Goal: Information Seeking & Learning: Find specific fact

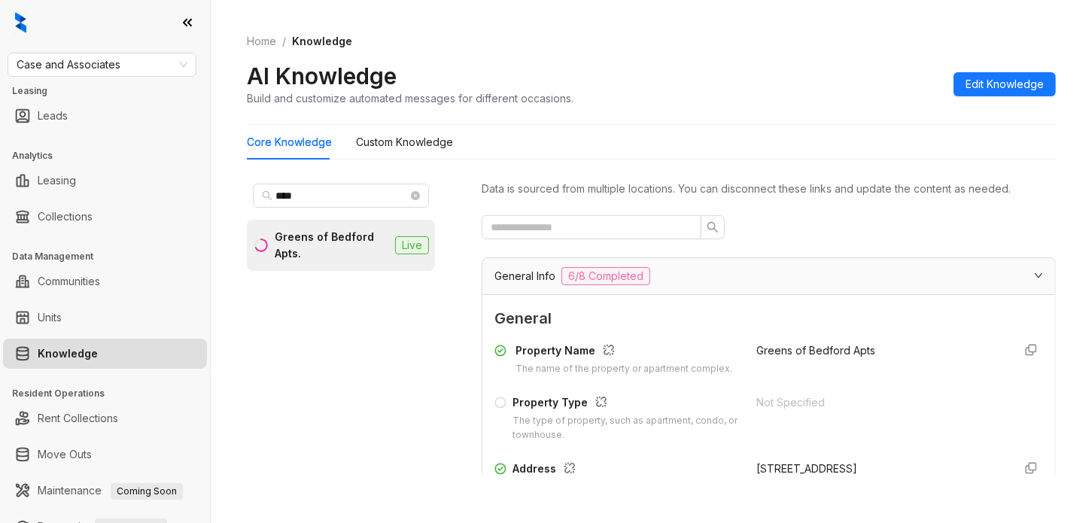
scroll to position [282, 0]
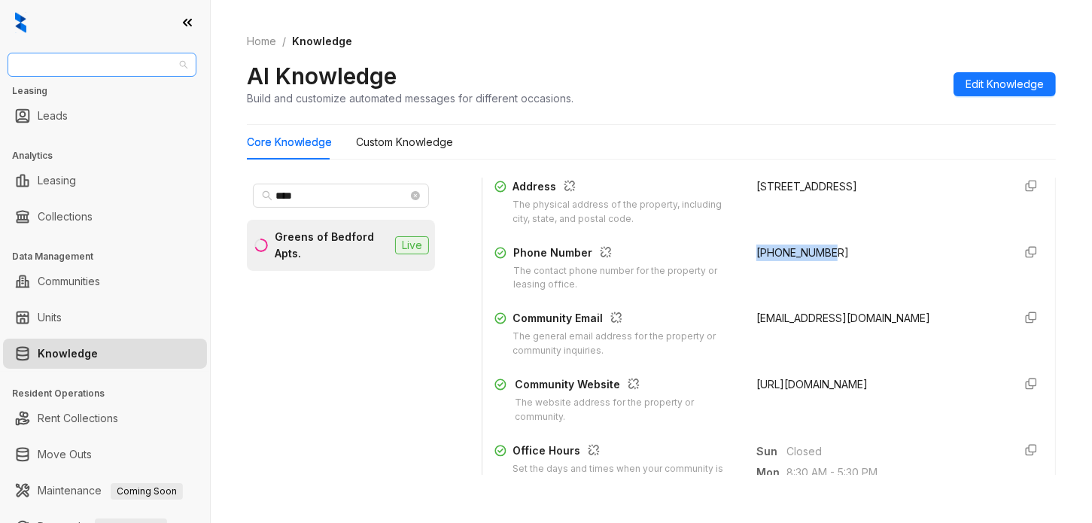
click at [155, 68] on span "Case and Associates" at bounding box center [102, 64] width 171 height 23
type input "******"
click at [135, 96] on div "United Apartment Group" at bounding box center [102, 95] width 165 height 17
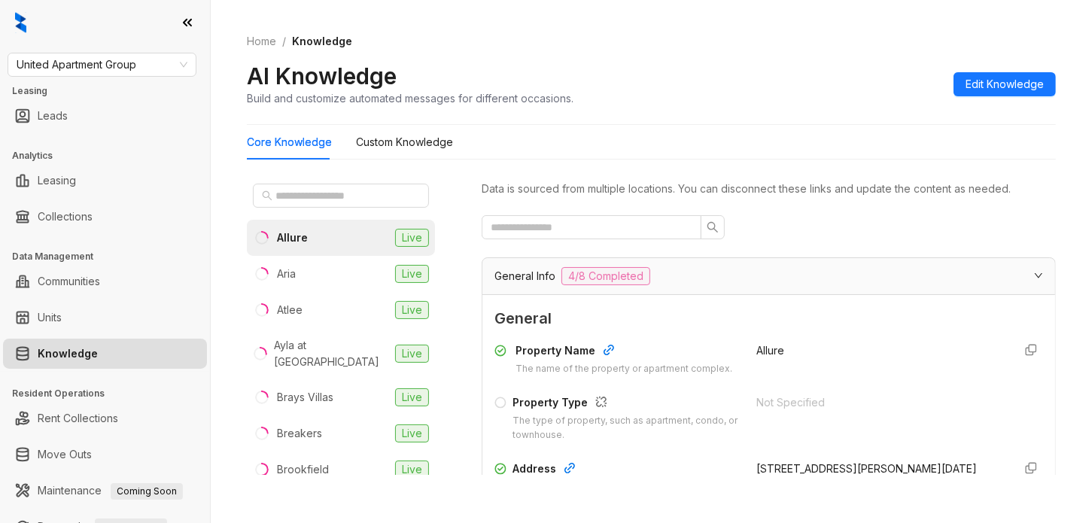
click at [1077, 99] on div "Home / Knowledge AI Knowledge Build and customize automated messages for differ…" at bounding box center [651, 261] width 881 height 523
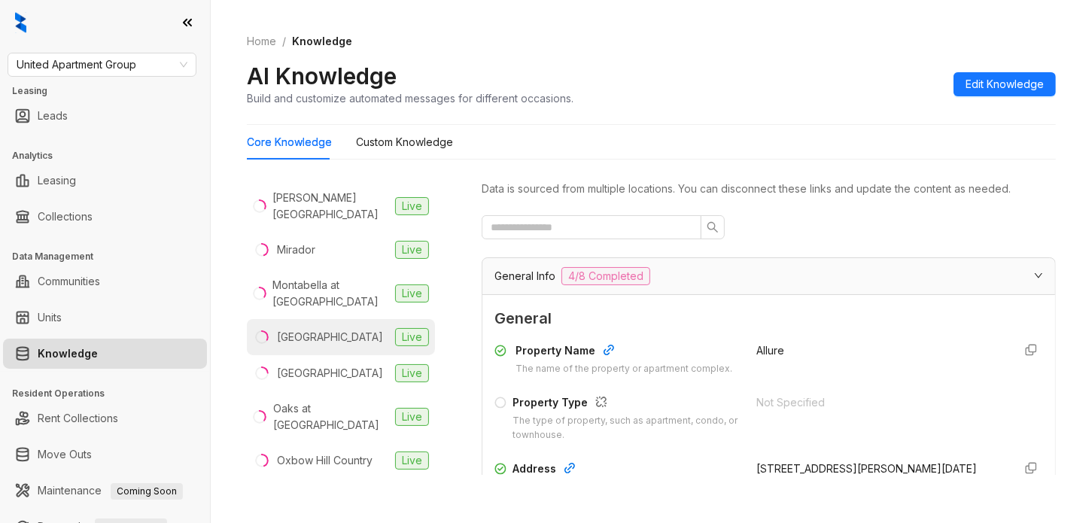
scroll to position [1223, 0]
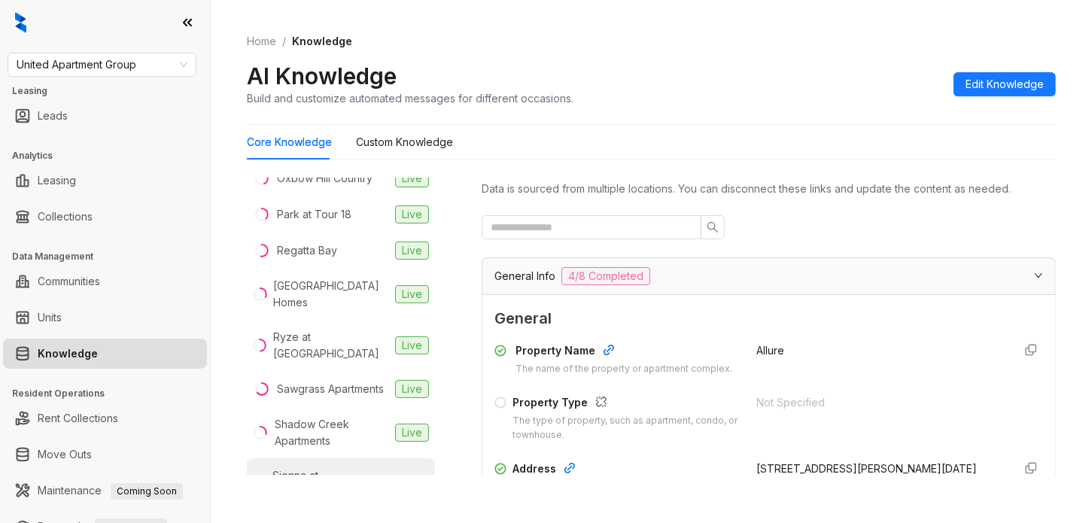
click at [337, 467] on div "Sienna at Westover Hills" at bounding box center [330, 492] width 117 height 50
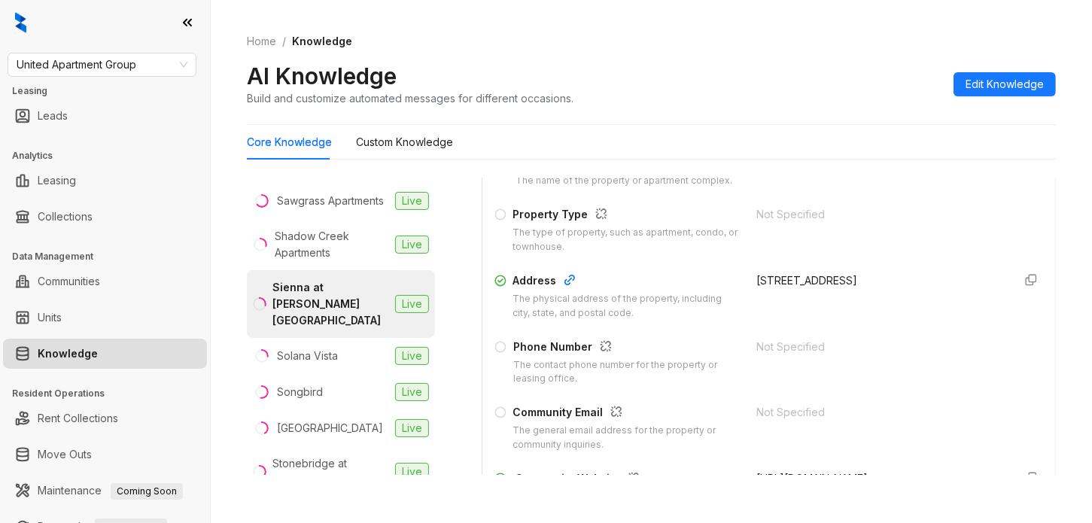
scroll to position [376, 0]
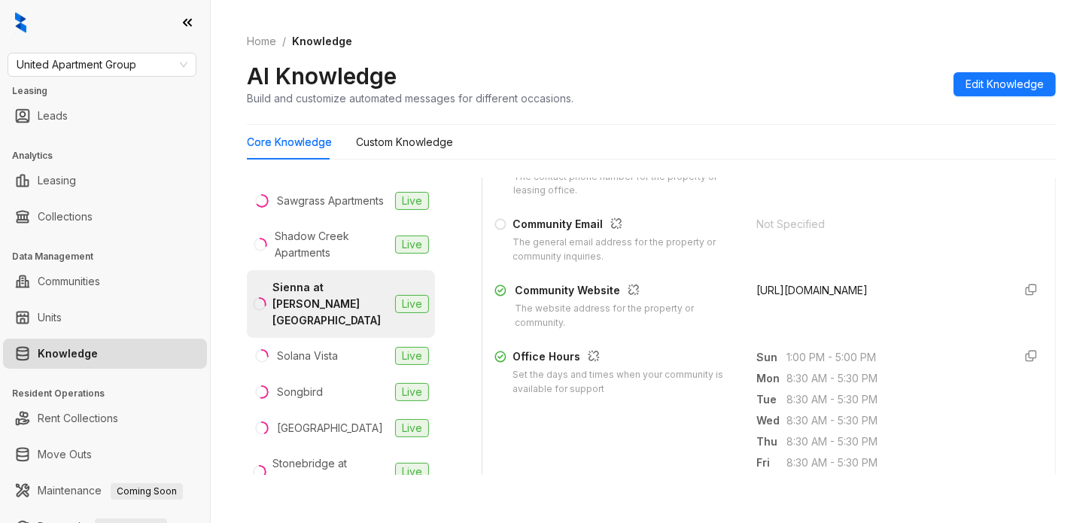
click at [801, 296] on span "https://www.siennaatwestoverhills.com/" at bounding box center [811, 290] width 111 height 13
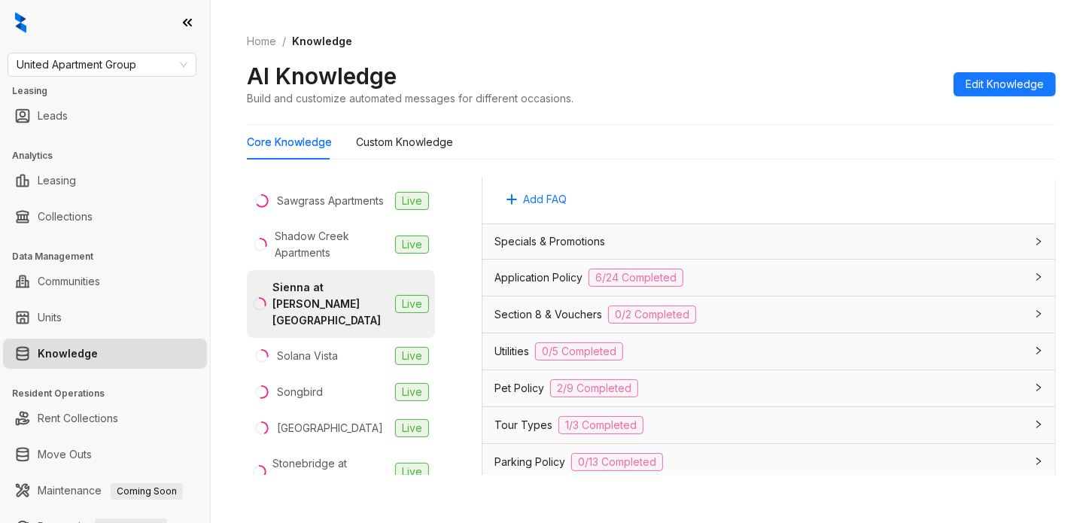
scroll to position [1238, 0]
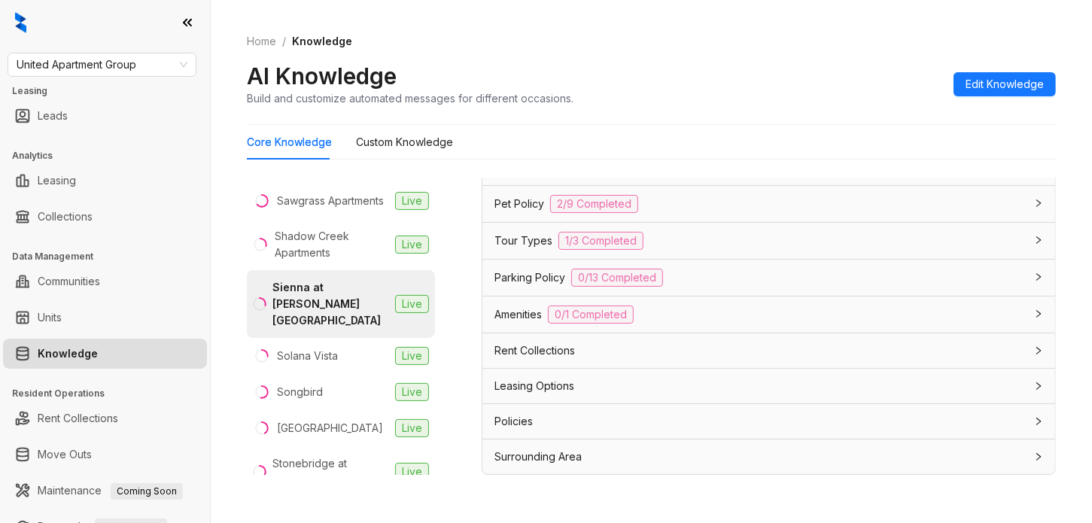
click at [588, 351] on div "Rent Collections" at bounding box center [759, 350] width 530 height 17
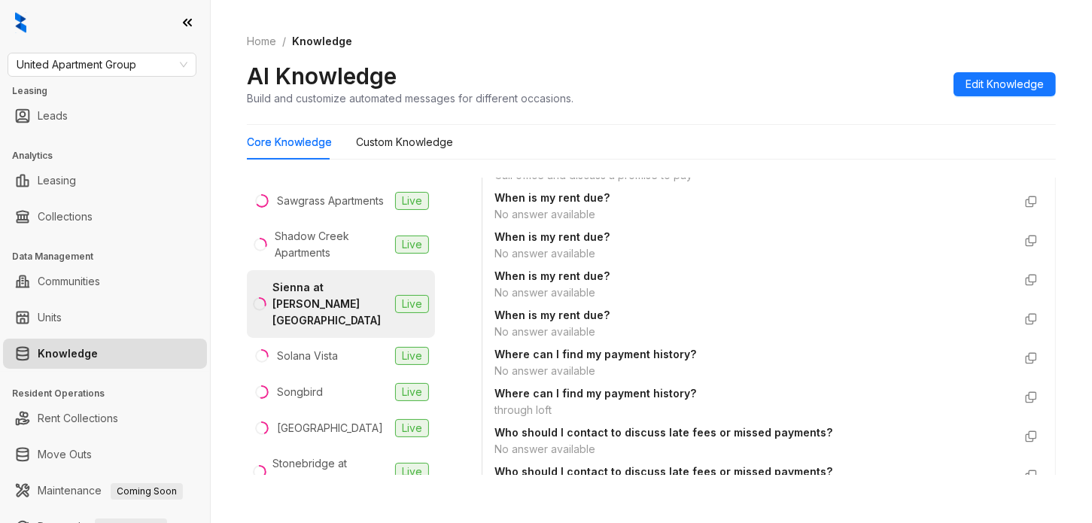
scroll to position [3025, 0]
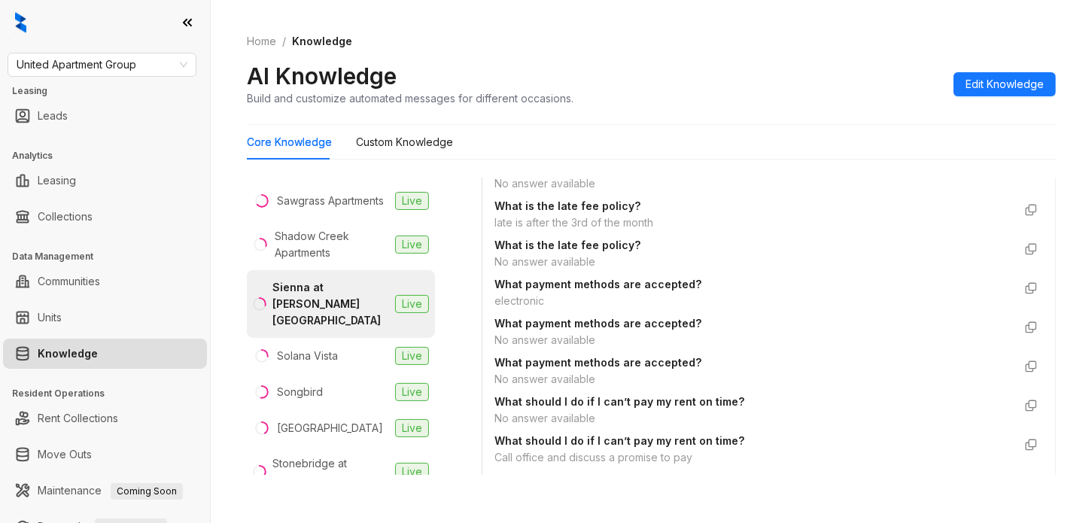
click at [524, 309] on div "electronic" at bounding box center [753, 301] width 518 height 17
click at [517, 309] on div "electronic" at bounding box center [753, 301] width 518 height 17
copy div "electronic"
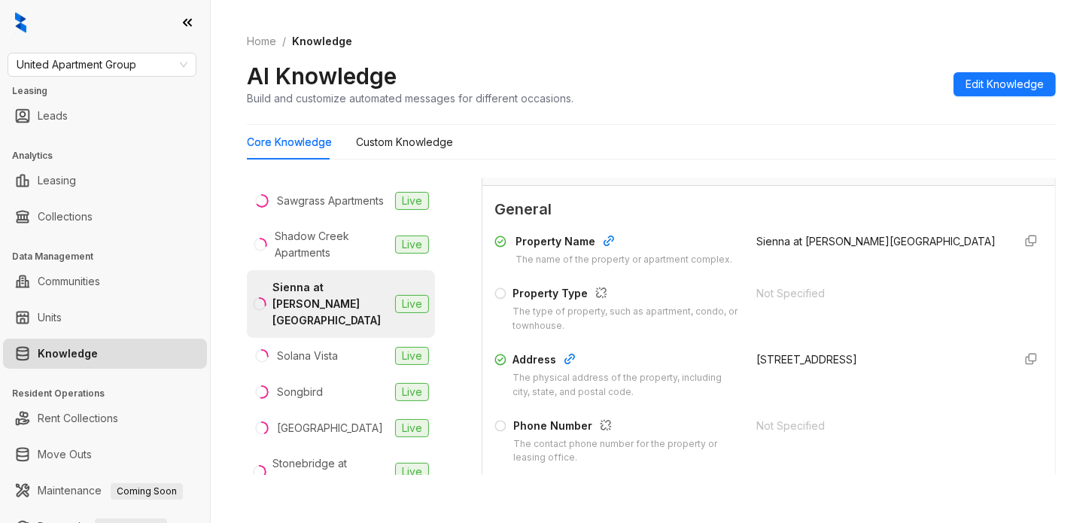
scroll to position [0, 0]
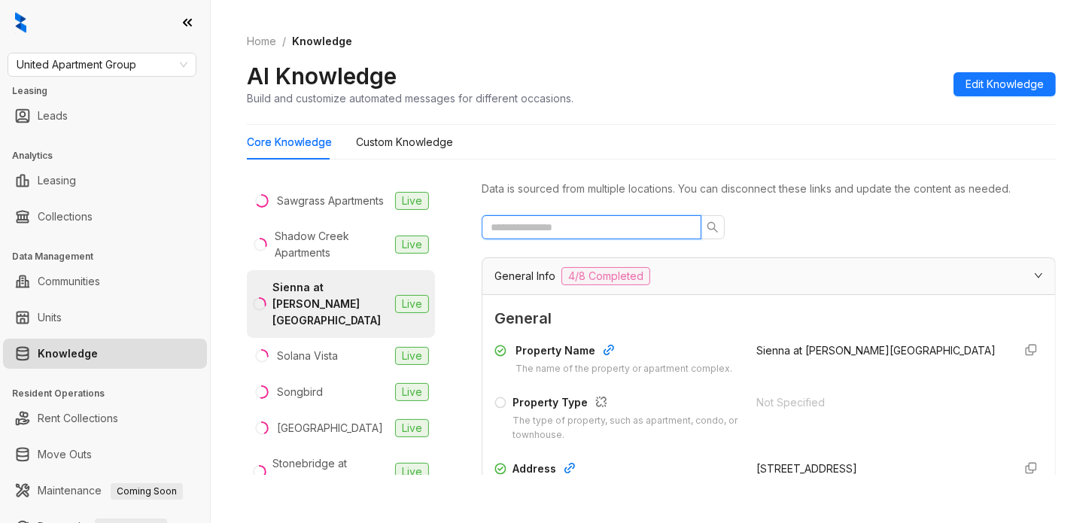
click at [576, 227] on input "text" at bounding box center [586, 227] width 190 height 17
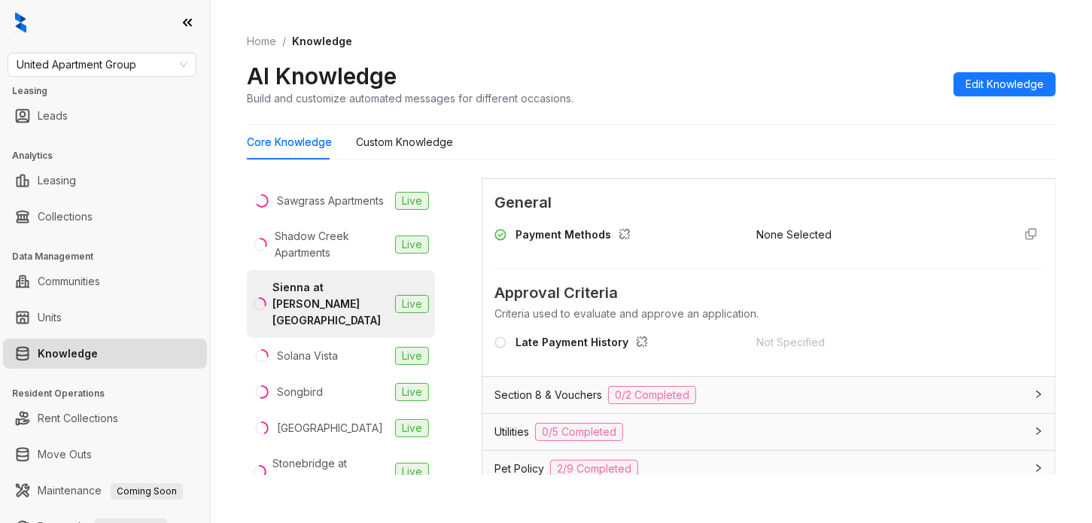
scroll to position [457, 0]
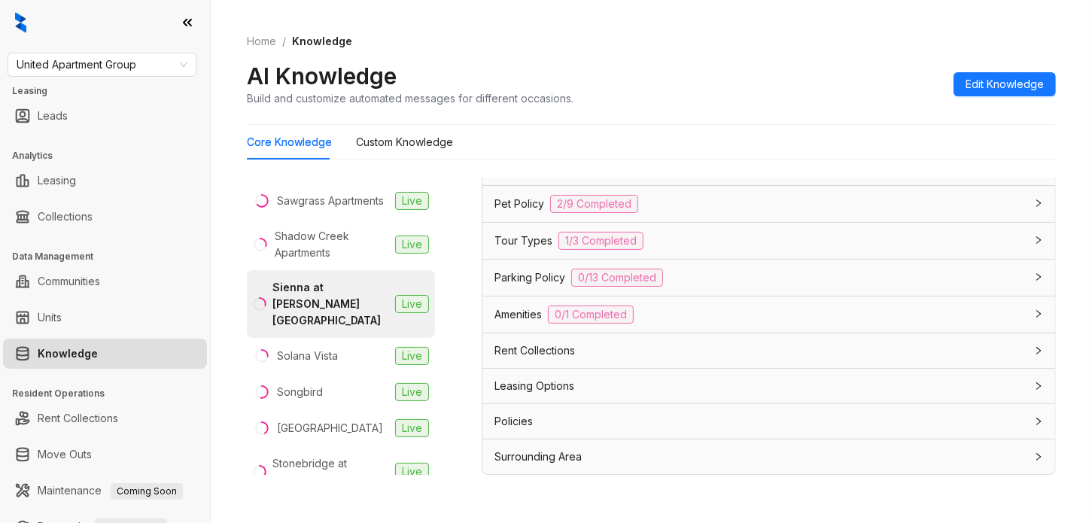
type input "*******"
click at [706, 342] on div "Rent Collections" at bounding box center [759, 350] width 530 height 17
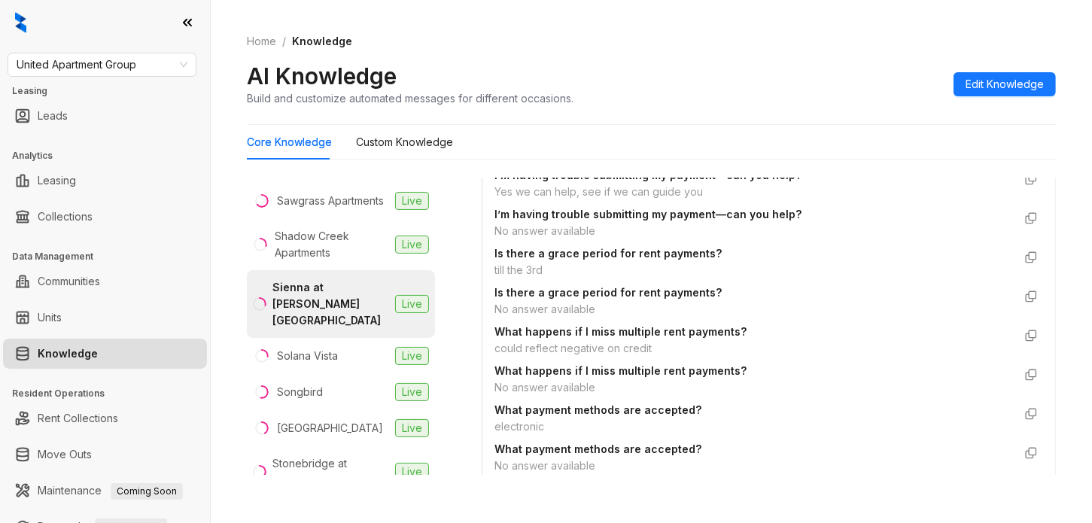
scroll to position [1210, 0]
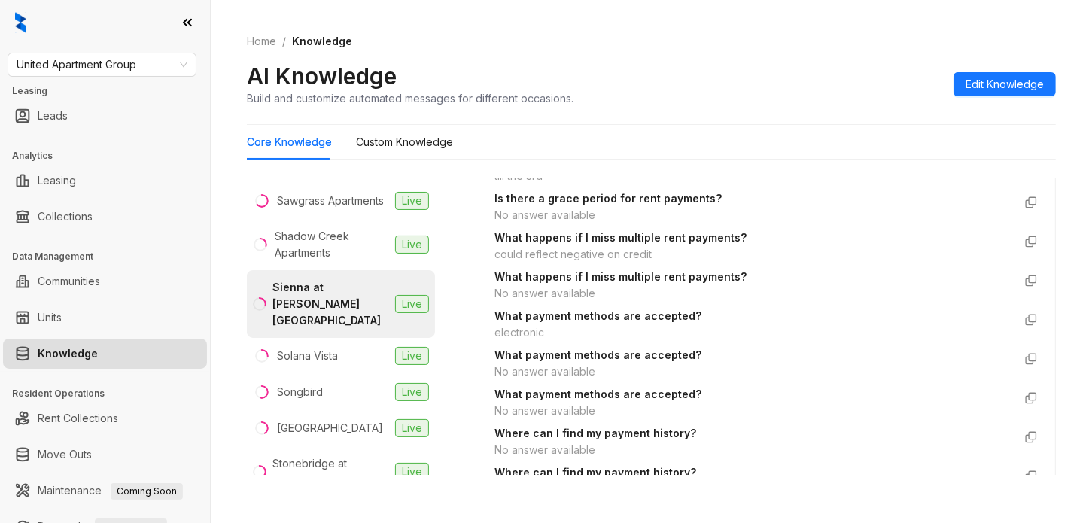
click at [517, 337] on div "electronic" at bounding box center [753, 332] width 518 height 17
copy div "electronic"
click at [108, 60] on span "United Apartment Group" at bounding box center [102, 64] width 171 height 23
click at [118, 65] on span "United Apartment Group" at bounding box center [102, 64] width 171 height 23
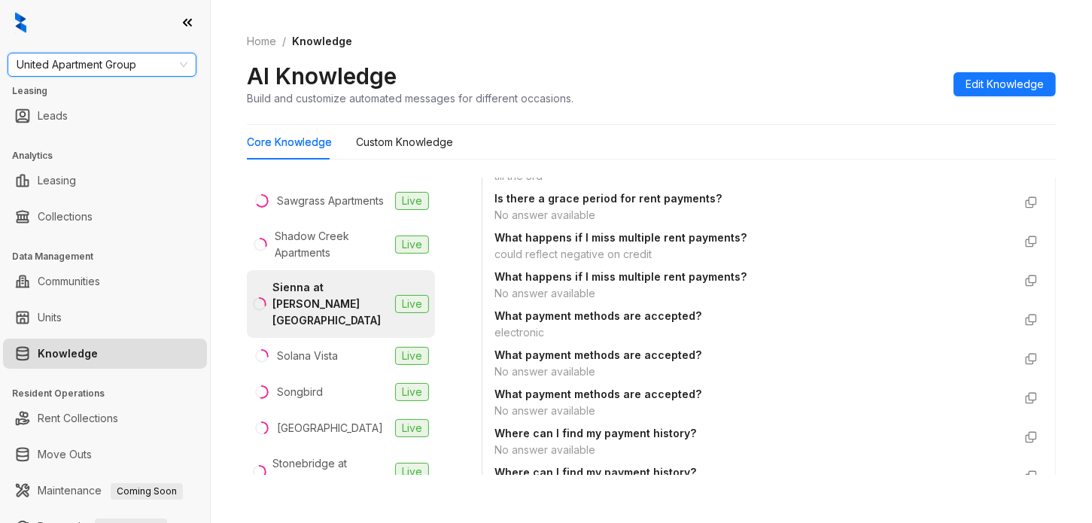
click at [118, 65] on span "United Apartment Group" at bounding box center [102, 64] width 171 height 23
type input "****"
click at [163, 69] on span "United Apartment Group" at bounding box center [102, 64] width 171 height 23
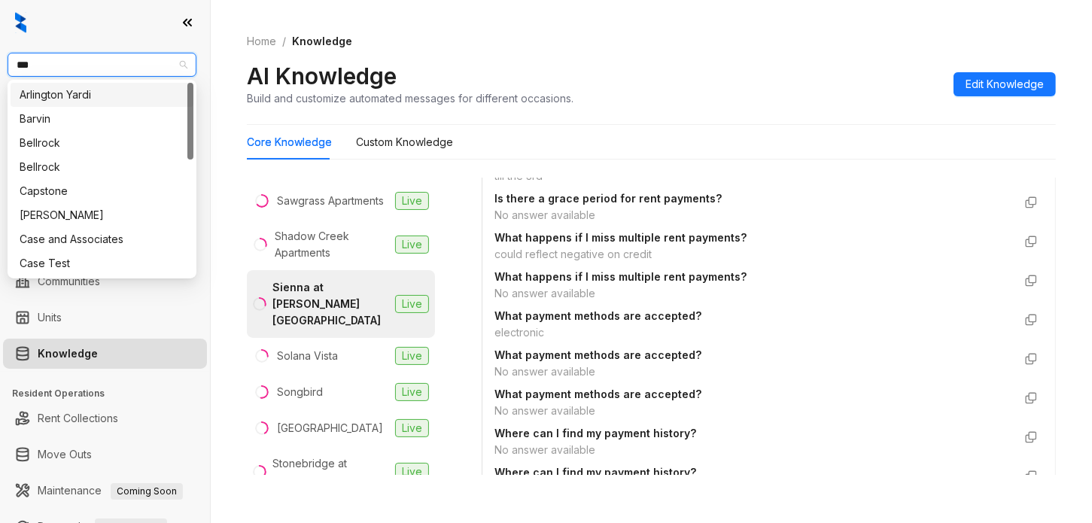
type input "****"
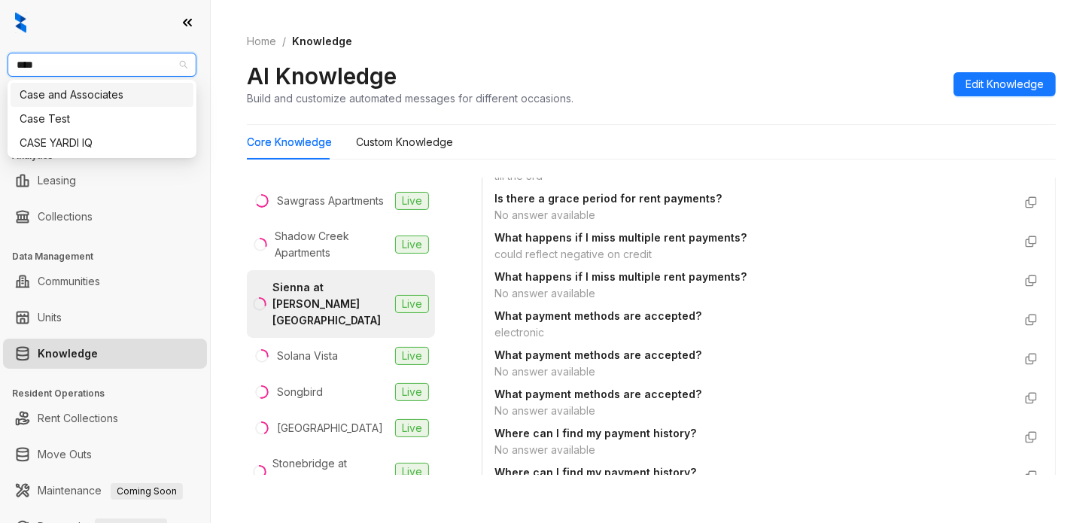
click at [137, 99] on div "Case and Associates" at bounding box center [102, 95] width 165 height 17
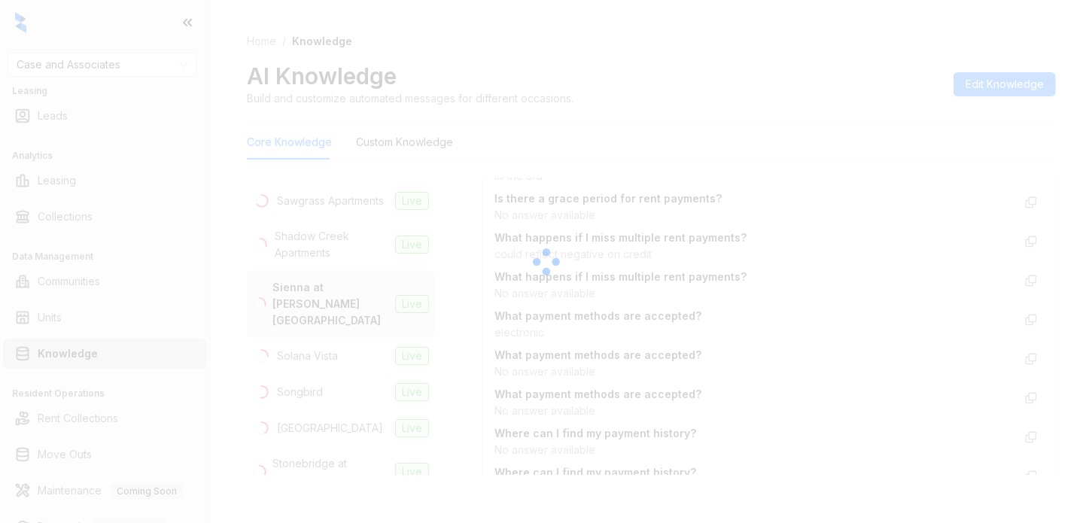
drag, startPoint x: 1074, startPoint y: 102, endPoint x: 1080, endPoint y: 132, distance: 30.0
click at [1080, 132] on div at bounding box center [546, 261] width 1092 height 523
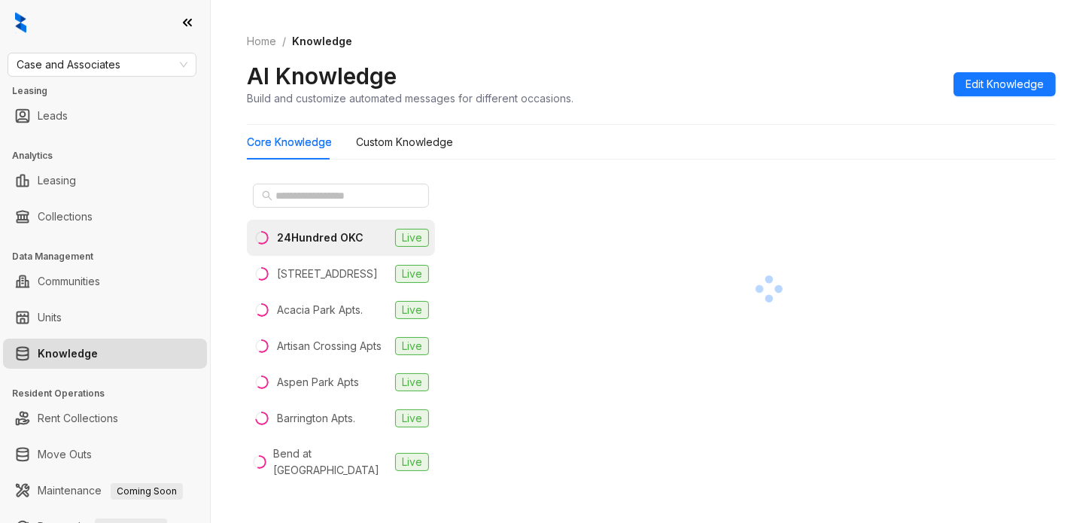
drag, startPoint x: 1069, startPoint y: 179, endPoint x: 1029, endPoint y: 186, distance: 40.5
click at [1069, 179] on div "Home / Knowledge AI Knowledge Build and customize automated messages for differ…" at bounding box center [651, 261] width 881 height 523
click at [305, 204] on input "text" at bounding box center [341, 195] width 132 height 17
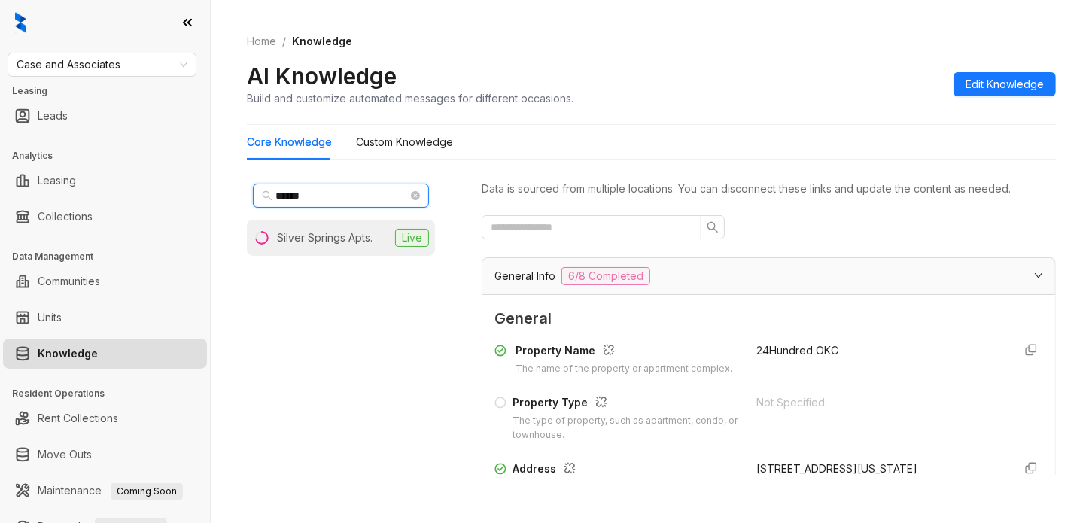
type input "******"
click at [348, 242] on div "Silver Springs Apts." at bounding box center [325, 237] width 96 height 17
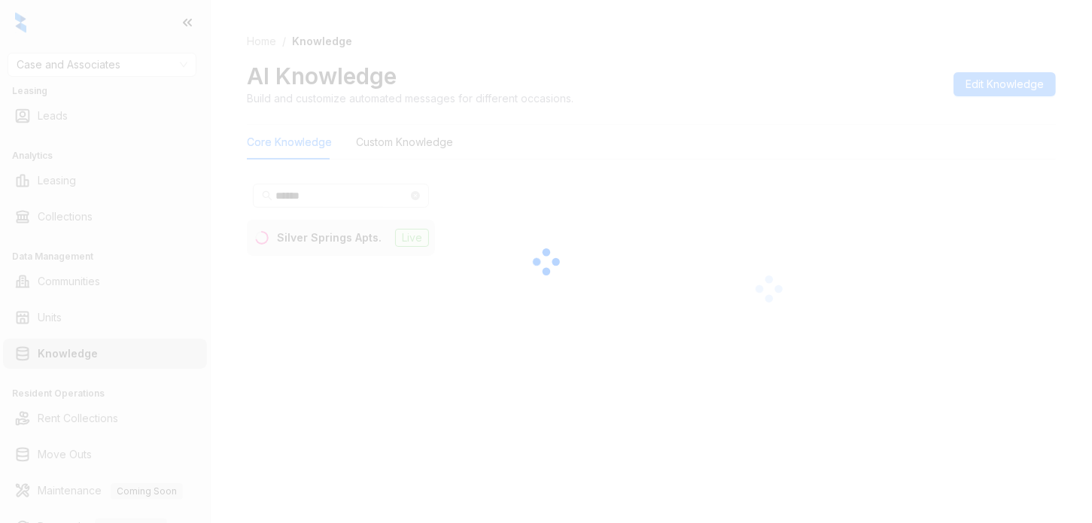
click at [348, 242] on div at bounding box center [546, 261] width 1092 height 523
click at [348, 242] on div "Silver Springs Apts." at bounding box center [329, 237] width 105 height 17
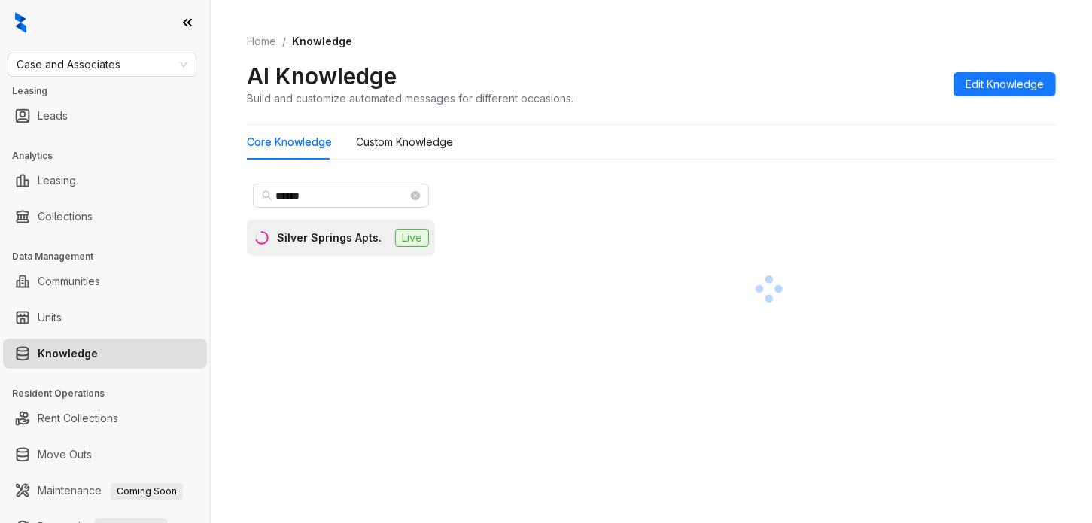
click at [648, 27] on div "Home / Knowledge AI Knowledge Build and customize automated messages for differ…" at bounding box center [651, 70] width 809 height 110
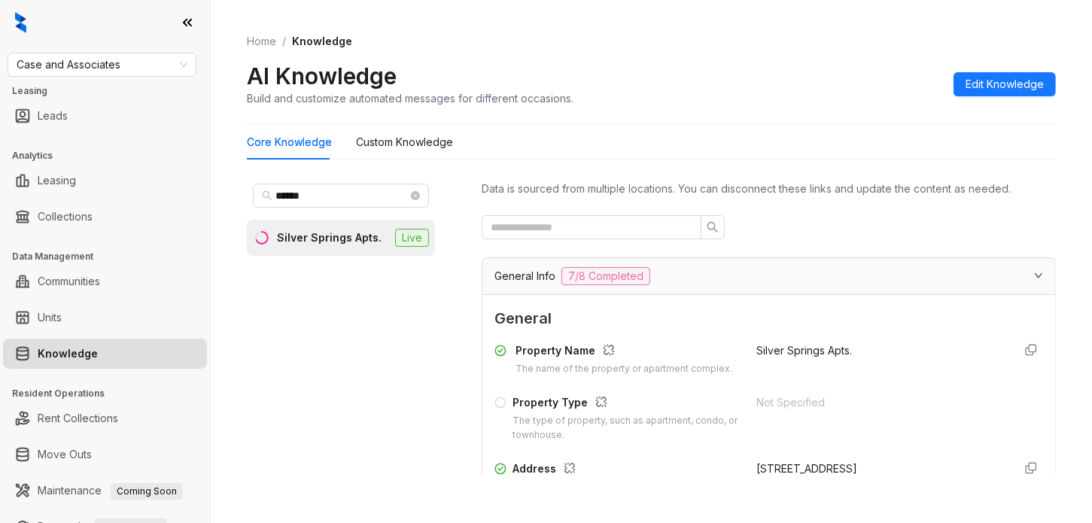
click at [1072, 283] on div "Home / Knowledge AI Knowledge Build and customize automated messages for differ…" at bounding box center [651, 261] width 881 height 523
click at [1065, 181] on div "Home / Knowledge AI Knowledge Build and customize automated messages for differ…" at bounding box center [651, 261] width 881 height 523
click at [576, 219] on input "text" at bounding box center [586, 227] width 190 height 17
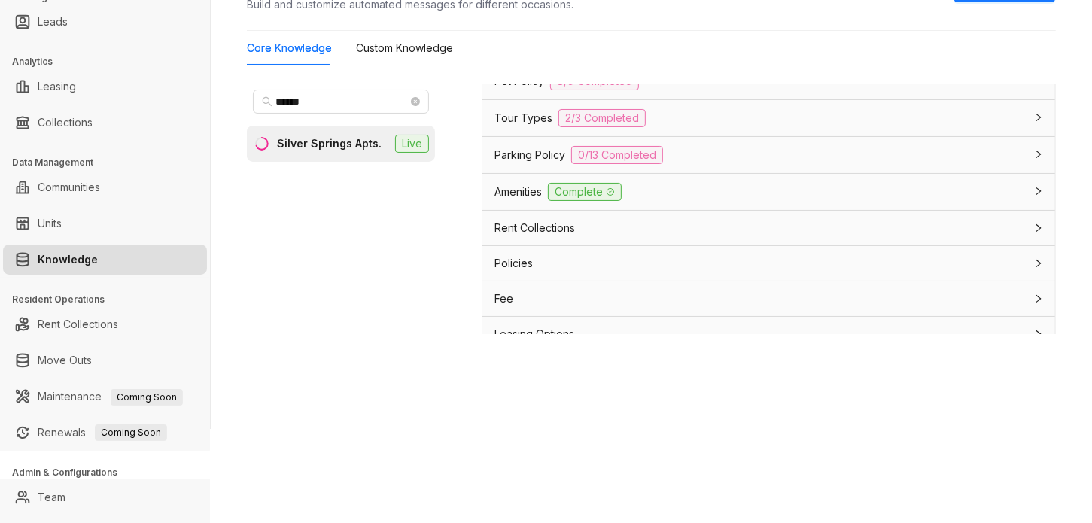
scroll to position [331, 0]
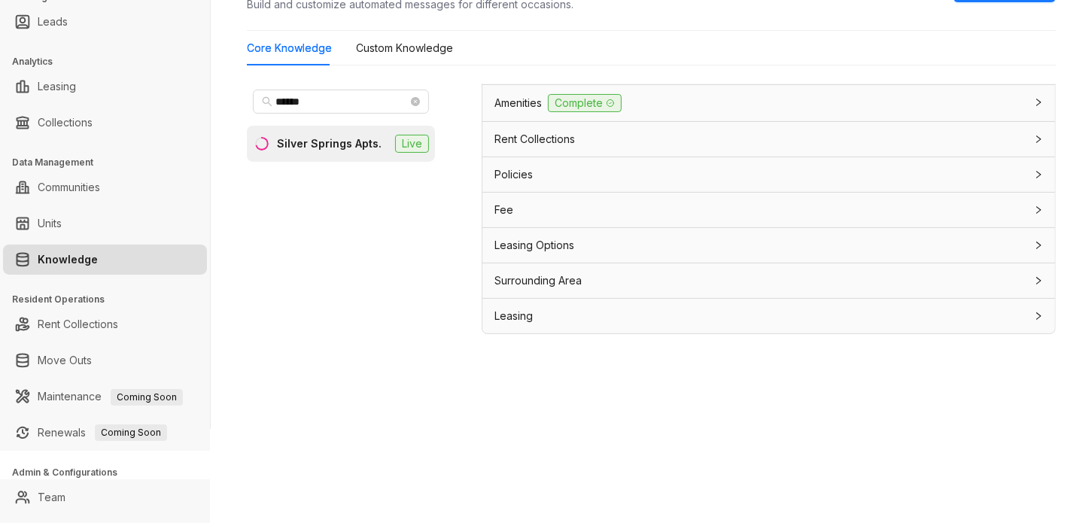
type input "********"
click at [666, 141] on div "Rent Collections" at bounding box center [759, 139] width 530 height 17
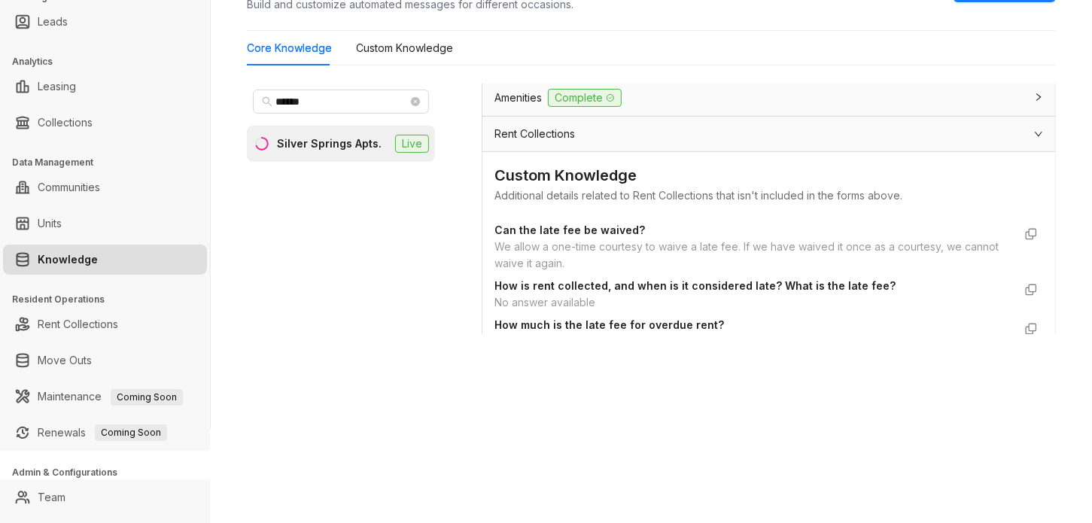
scroll to position [425, 0]
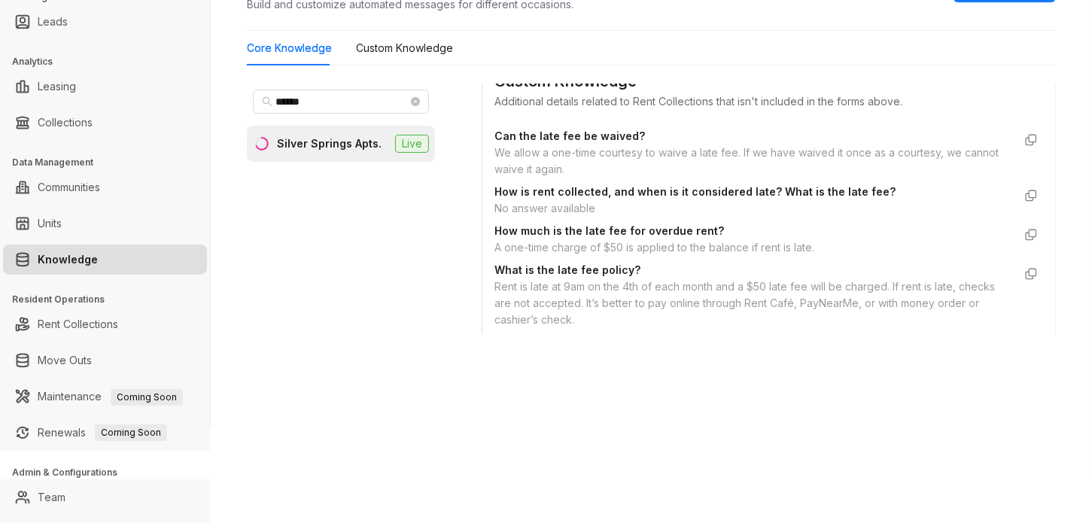
click at [497, 162] on div "We allow a one-time courtesy to waive a late fee. If we have waived it once as …" at bounding box center [753, 160] width 518 height 33
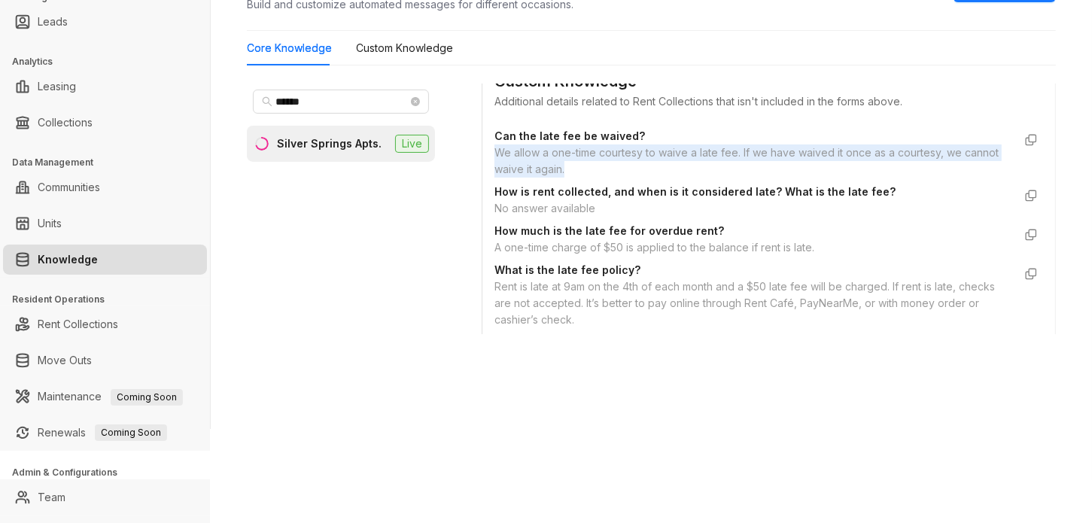
drag, startPoint x: 497, startPoint y: 162, endPoint x: 611, endPoint y: 179, distance: 114.9
click at [611, 178] on div "We allow a one-time courtesy to waive a late fee. If we have waived it once as …" at bounding box center [753, 160] width 518 height 33
copy div "We allow a one-time courtesy to waive a late fee. If we have waived it once as …"
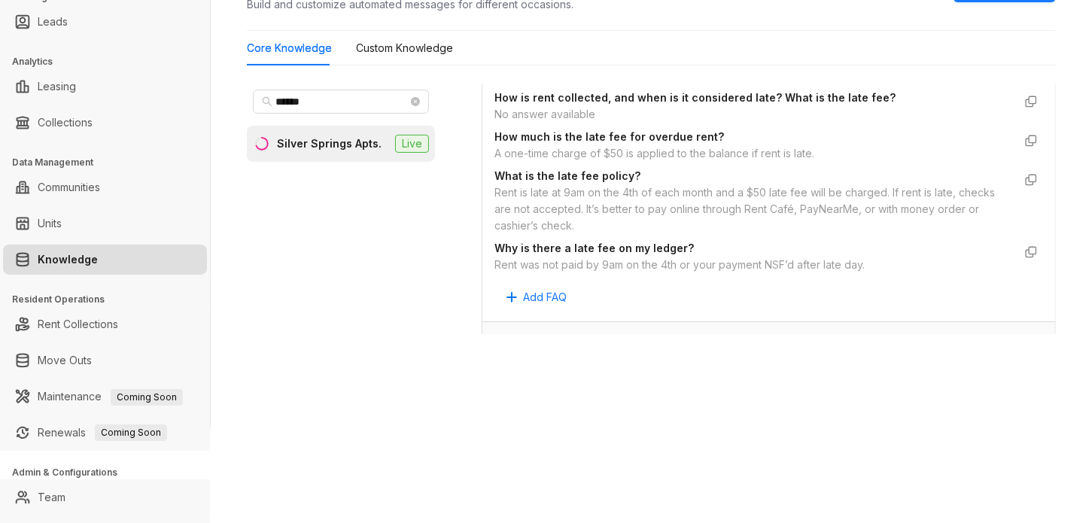
scroll to position [0, 0]
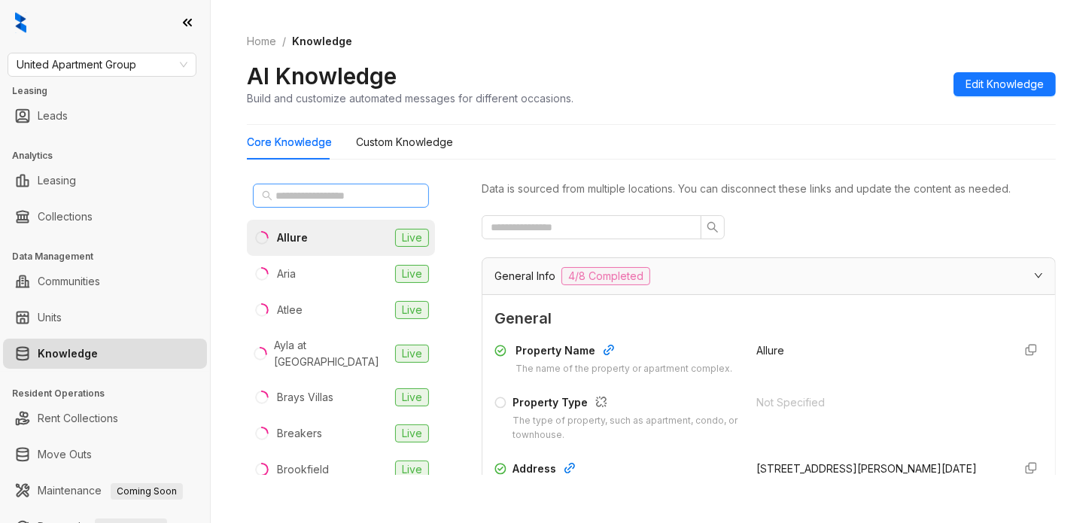
scroll to position [122, 0]
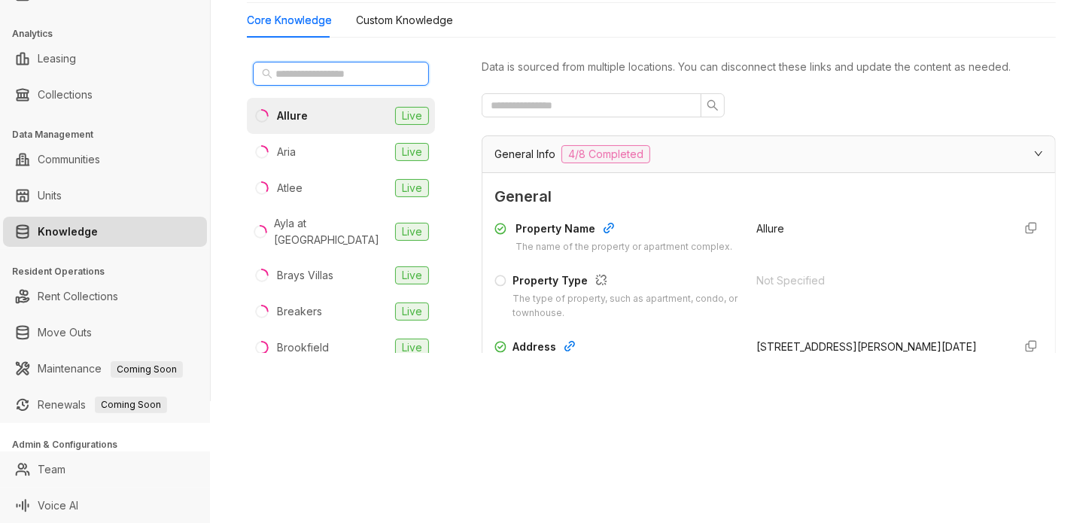
click at [357, 78] on input "text" at bounding box center [341, 73] width 132 height 17
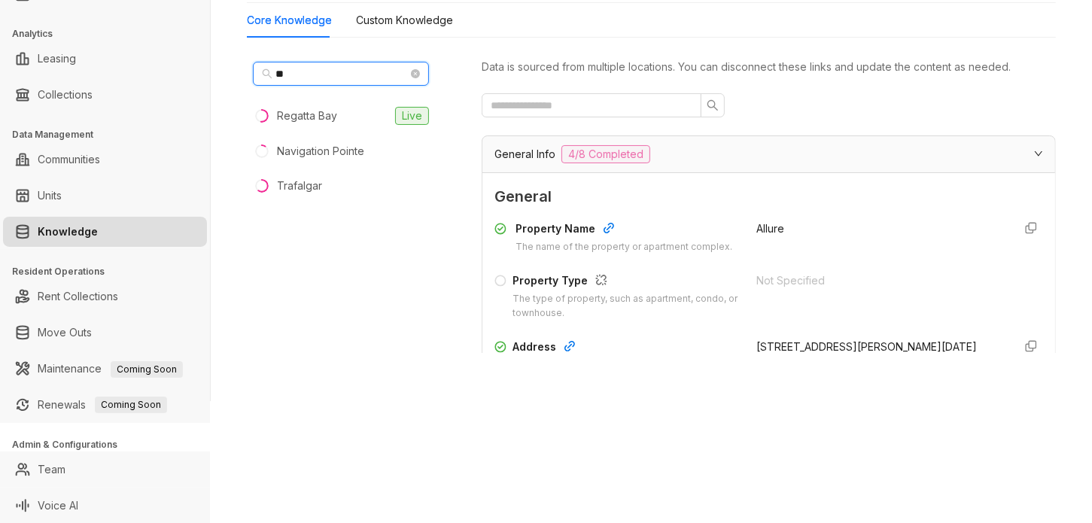
scroll to position [0, 0]
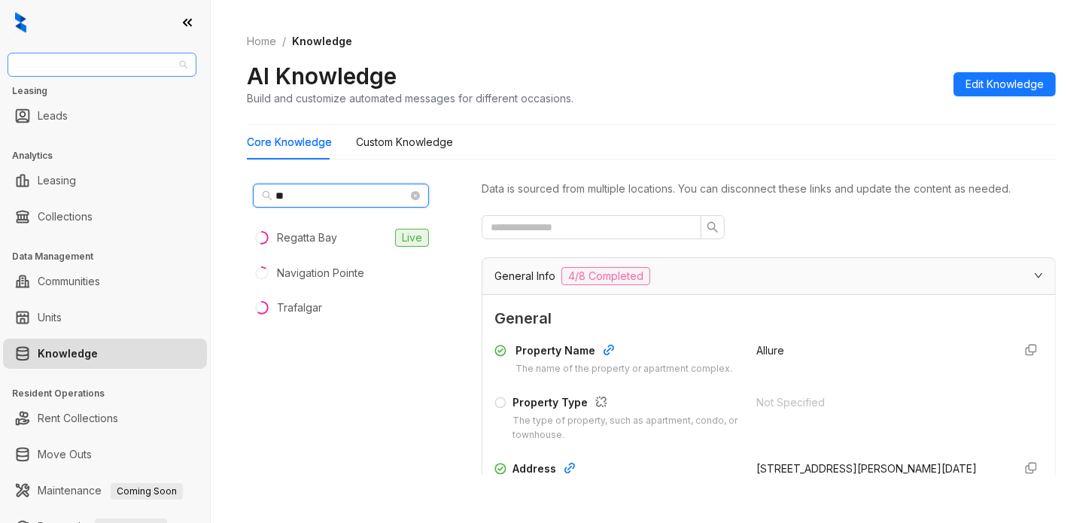
click at [123, 64] on span "United Apartment Group" at bounding box center [102, 64] width 171 height 23
type input "**"
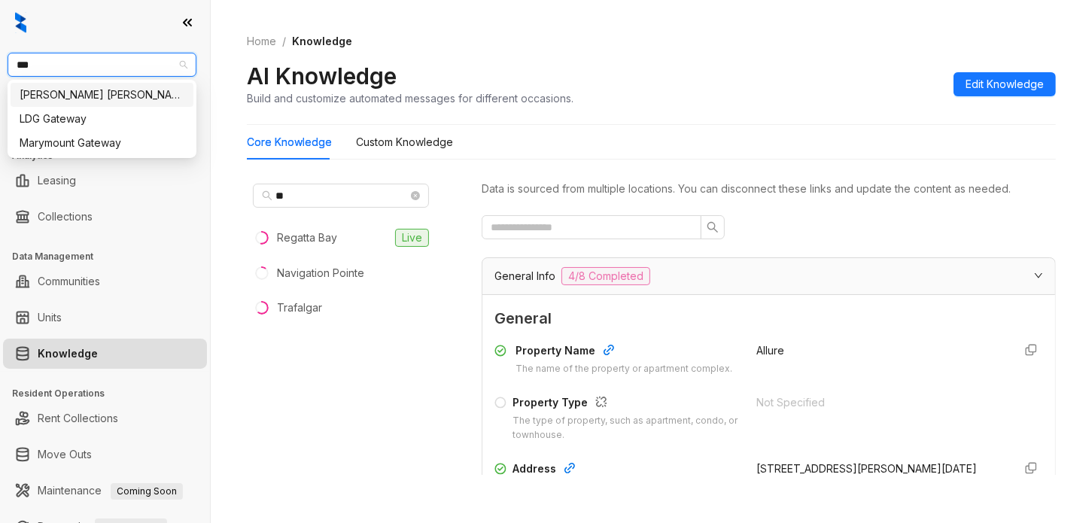
type input "****"
click at [133, 89] on div "Gates Hudson" at bounding box center [102, 95] width 165 height 17
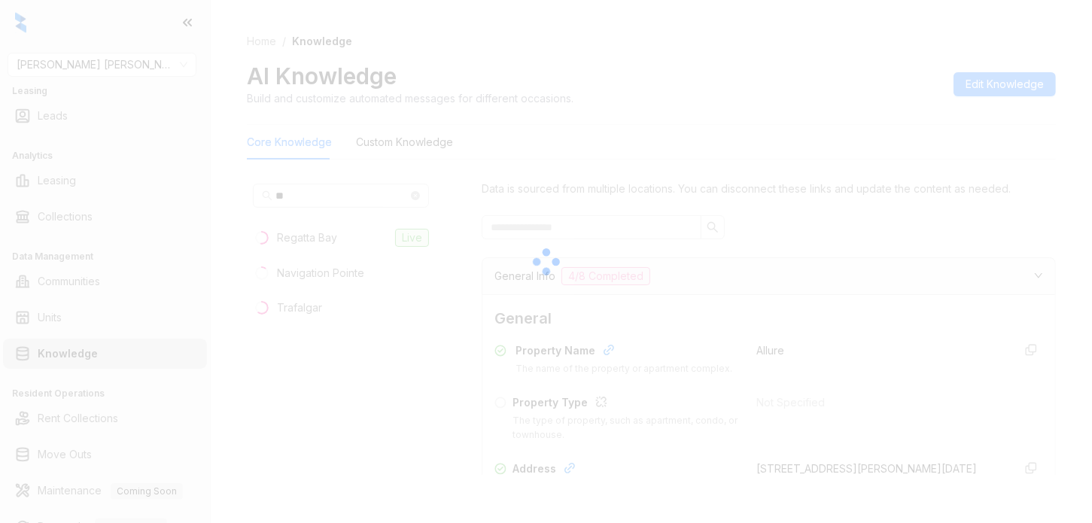
drag, startPoint x: 1077, startPoint y: 93, endPoint x: 1070, endPoint y: 110, distance: 18.9
click at [1077, 93] on div at bounding box center [546, 261] width 1092 height 523
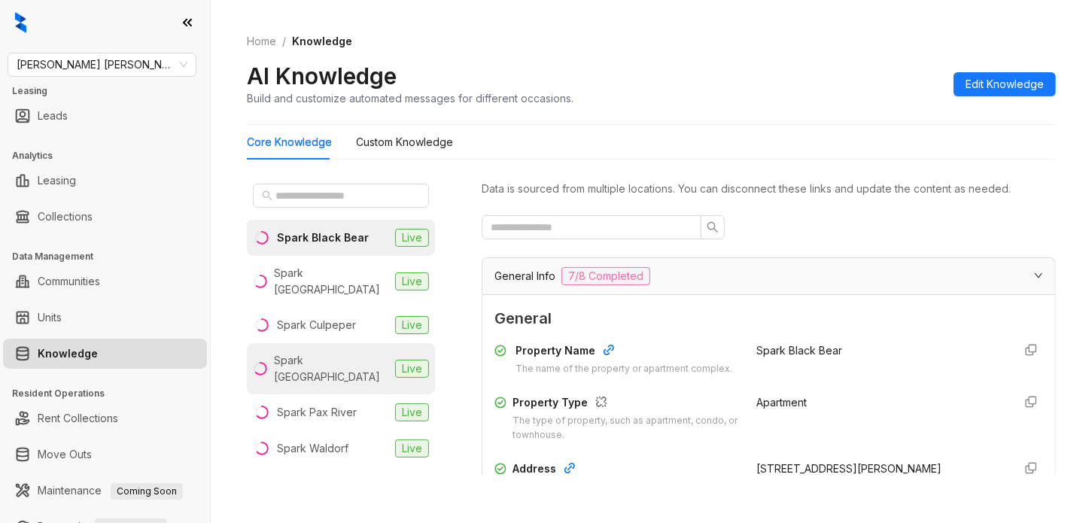
click at [378, 343] on li "Spark Oxon Hill Live" at bounding box center [341, 368] width 188 height 51
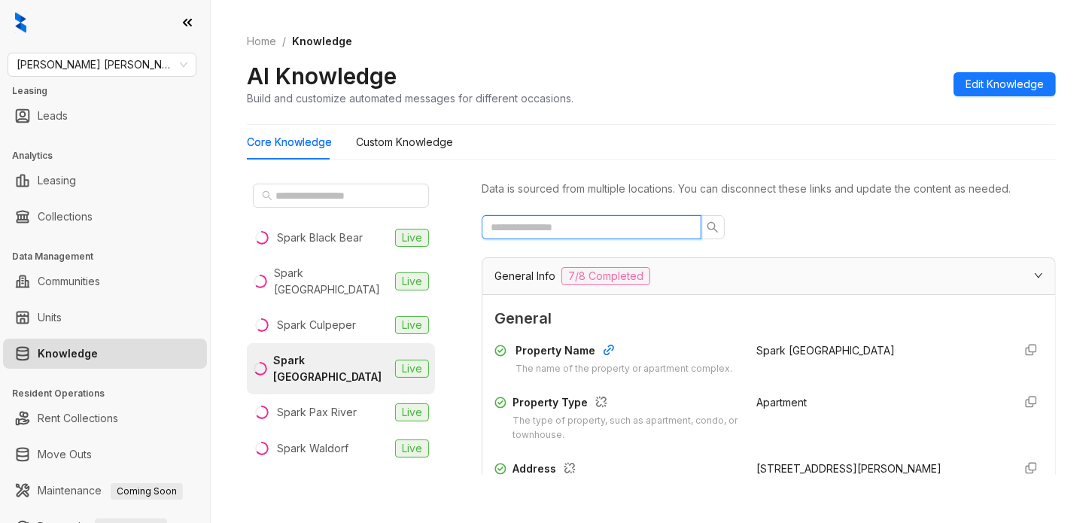
click at [649, 235] on input "text" at bounding box center [586, 227] width 190 height 17
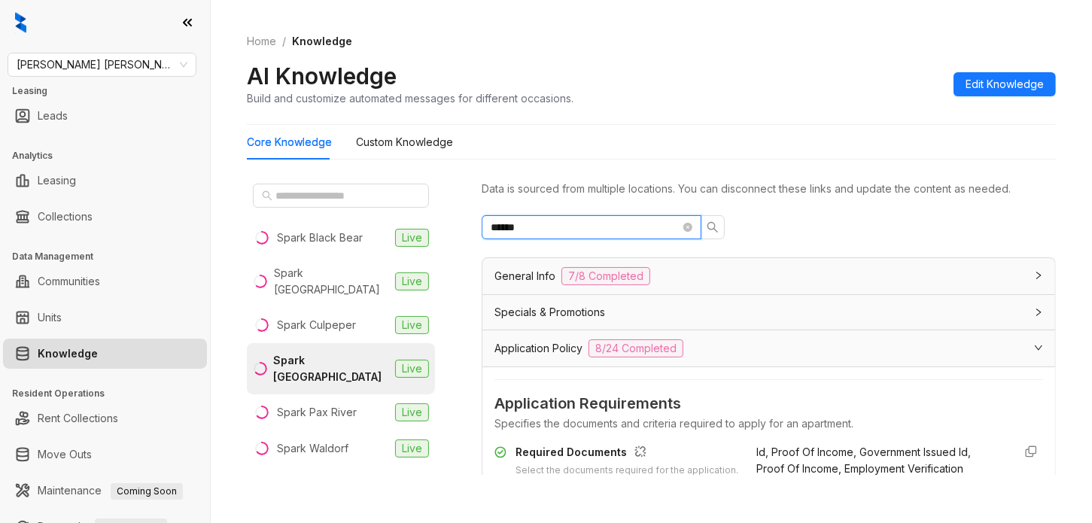
scroll to position [94, 0]
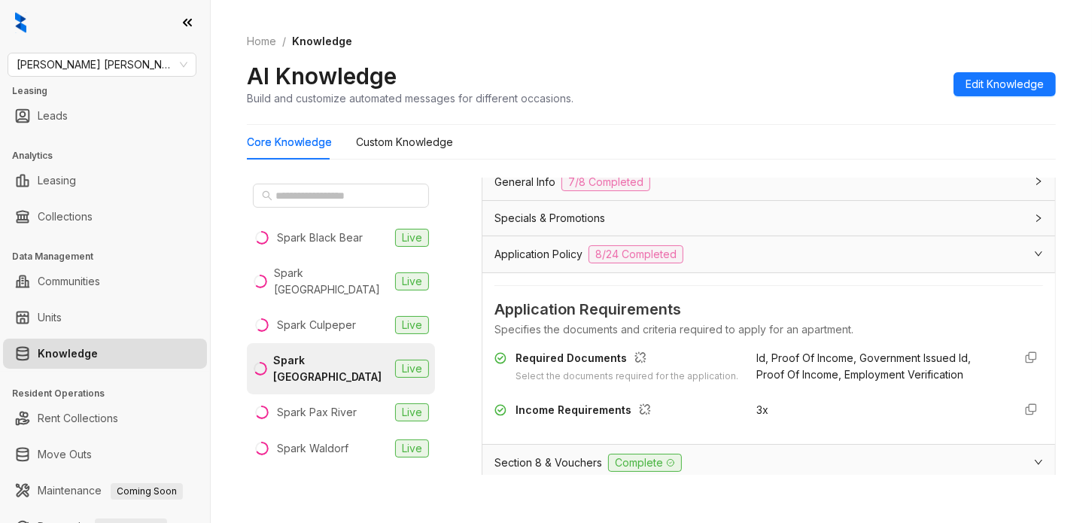
type input "******"
click at [756, 416] on span "3x" at bounding box center [762, 409] width 12 height 13
copy div "3x"
